Goal: Task Accomplishment & Management: Use online tool/utility

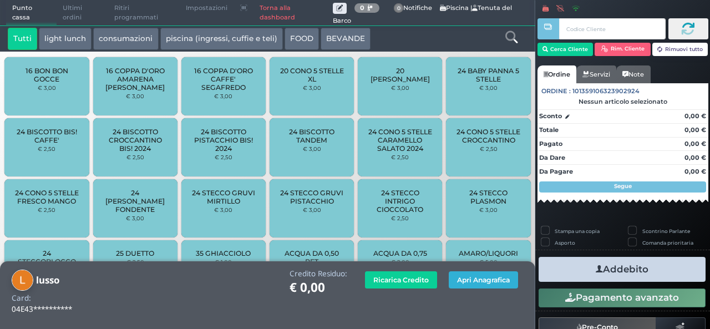
click at [483, 271] on button "Apri Anagrafica" at bounding box center [483, 279] width 69 height 17
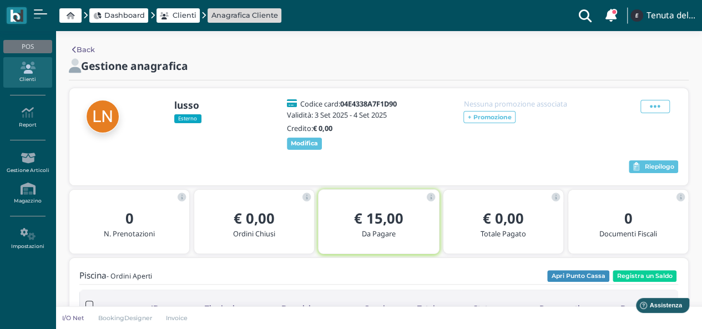
drag, startPoint x: 323, startPoint y: 55, endPoint x: 255, endPoint y: 179, distance: 141.0
click at [323, 55] on div "Back Gestione anagrafica lusso Esterno Codice card: 04E4338A7F1D90 Validità: 3 …" at bounding box center [378, 260] width 646 height 459
click at [14, 76] on link "Clienti" at bounding box center [27, 72] width 48 height 31
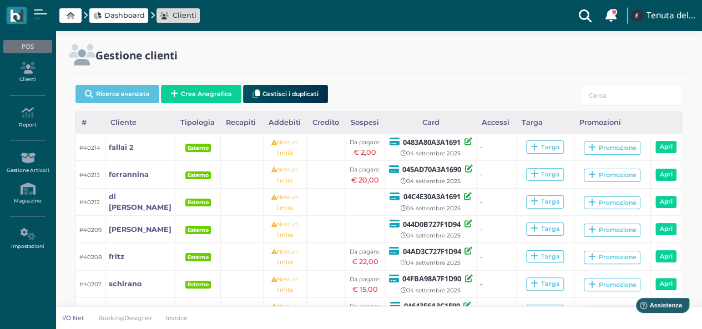
click at [128, 18] on span "Dashboard" at bounding box center [124, 15] width 40 height 11
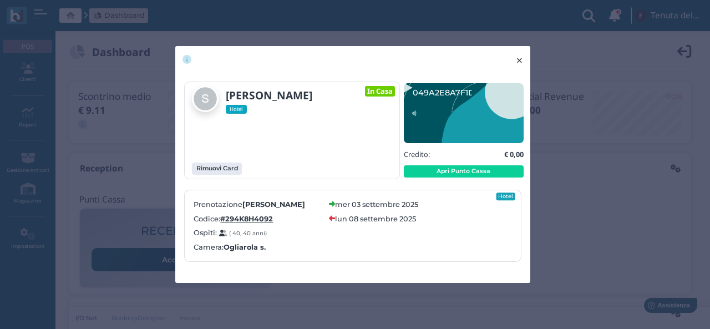
click at [519, 54] on span "×" at bounding box center [519, 60] width 8 height 14
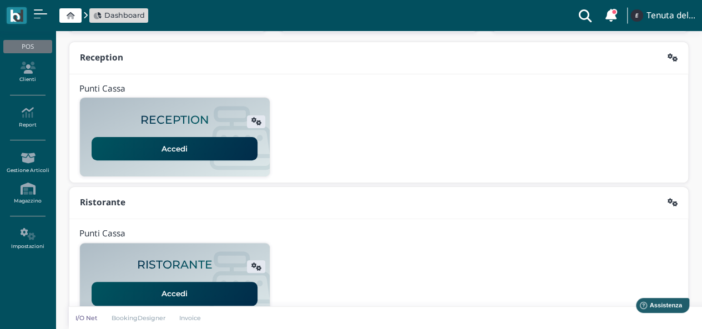
scroll to position [55, 0]
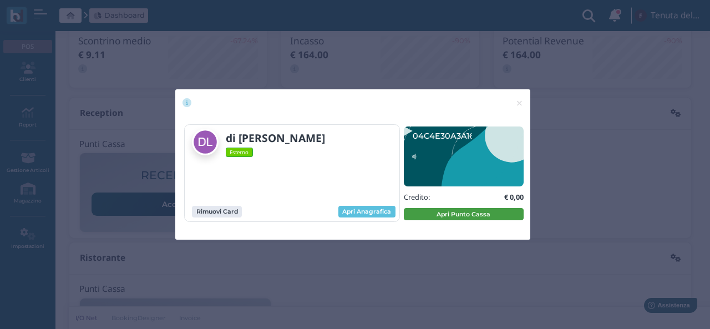
click at [456, 211] on button "Apri Punto Cassa" at bounding box center [464, 214] width 120 height 12
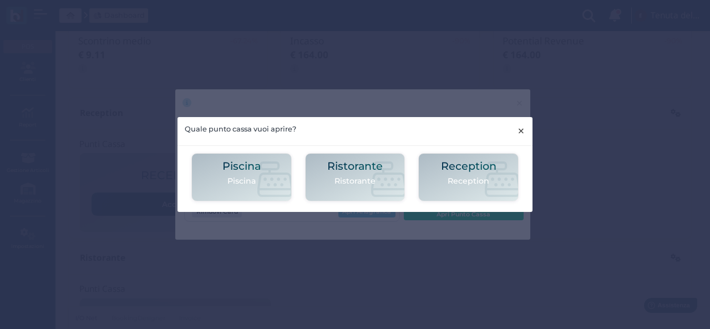
click at [524, 124] on span "×" at bounding box center [521, 131] width 8 height 14
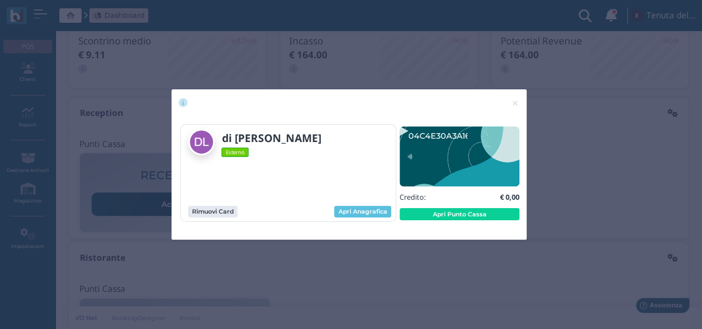
click at [369, 202] on div "Rimuovi Card Apri Anagrafica" at bounding box center [291, 210] width 221 height 16
click at [374, 211] on link "Apri Anagrafica" at bounding box center [362, 212] width 57 height 12
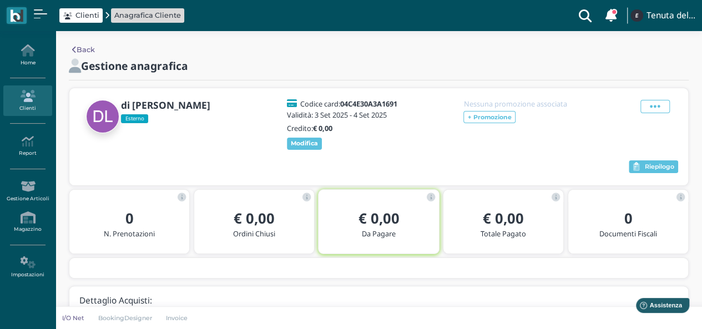
scroll to position [42, 0]
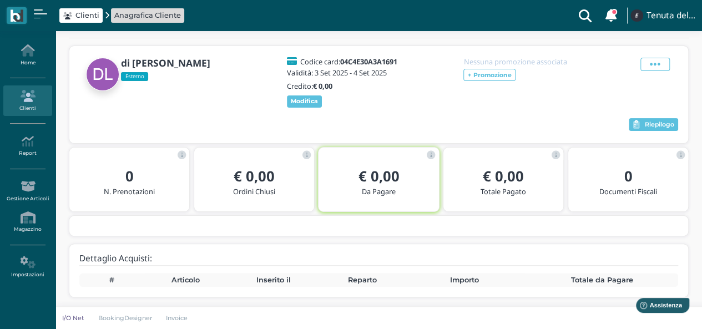
drag, startPoint x: 448, startPoint y: 225, endPoint x: 436, endPoint y: 260, distance: 36.8
click at [444, 234] on div at bounding box center [378, 226] width 618 height 20
